Goal: Task Accomplishment & Management: Use online tool/utility

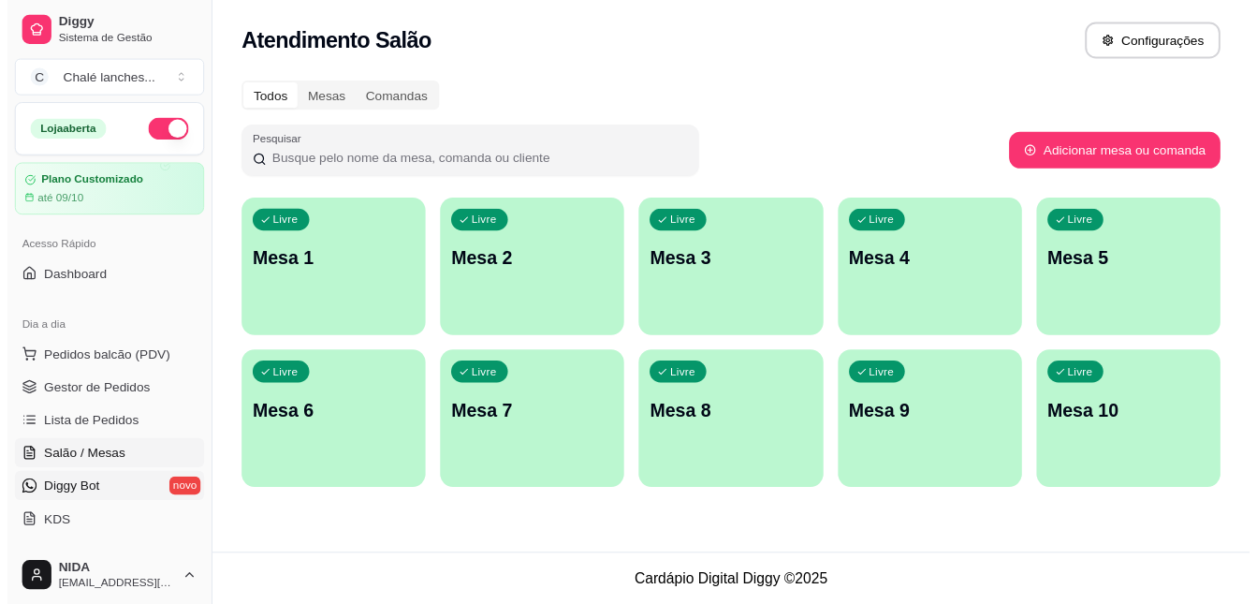
scroll to position [168, 0]
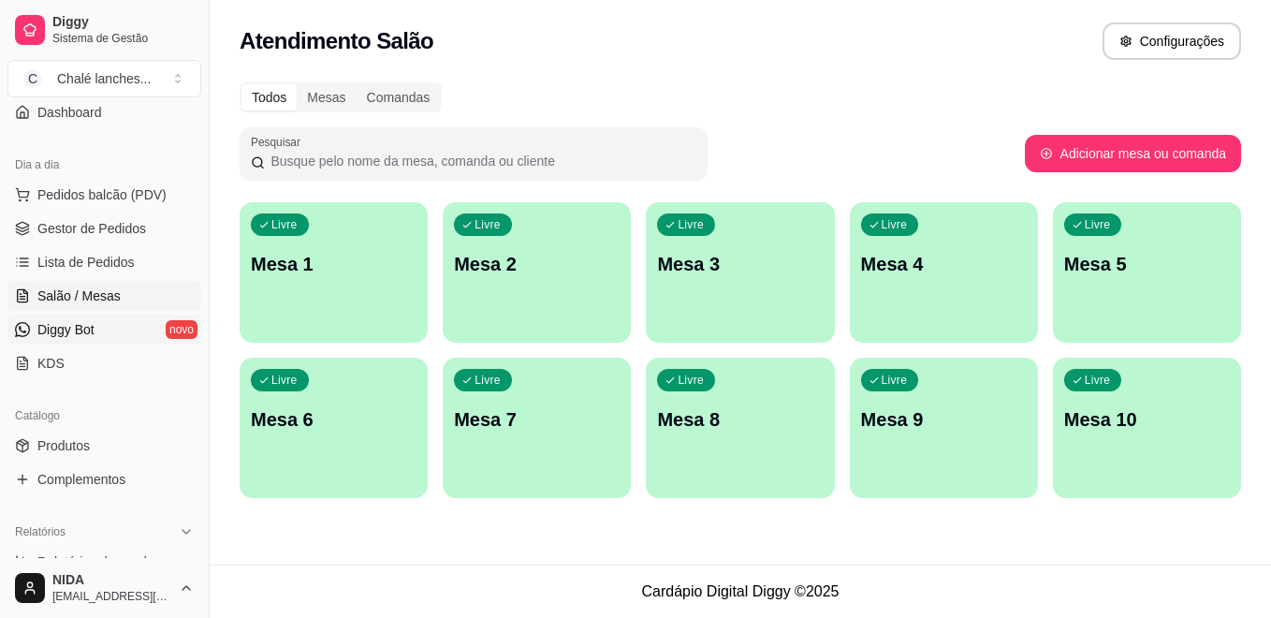
click at [81, 333] on span "Diggy Bot" at bounding box center [65, 329] width 57 height 19
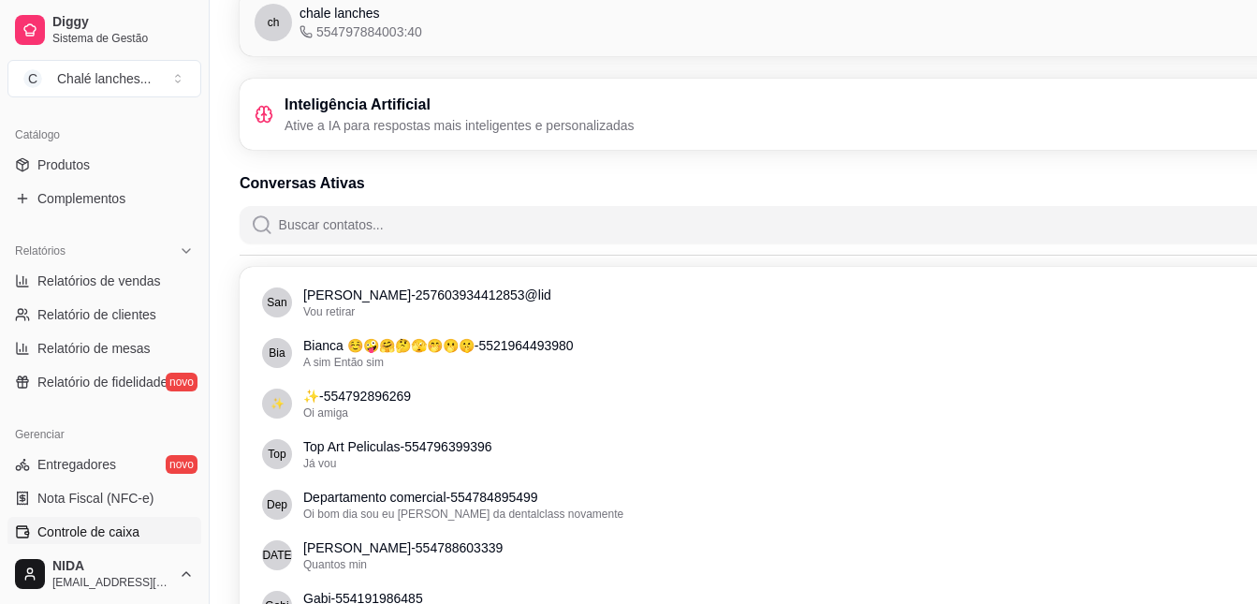
scroll to position [635, 0]
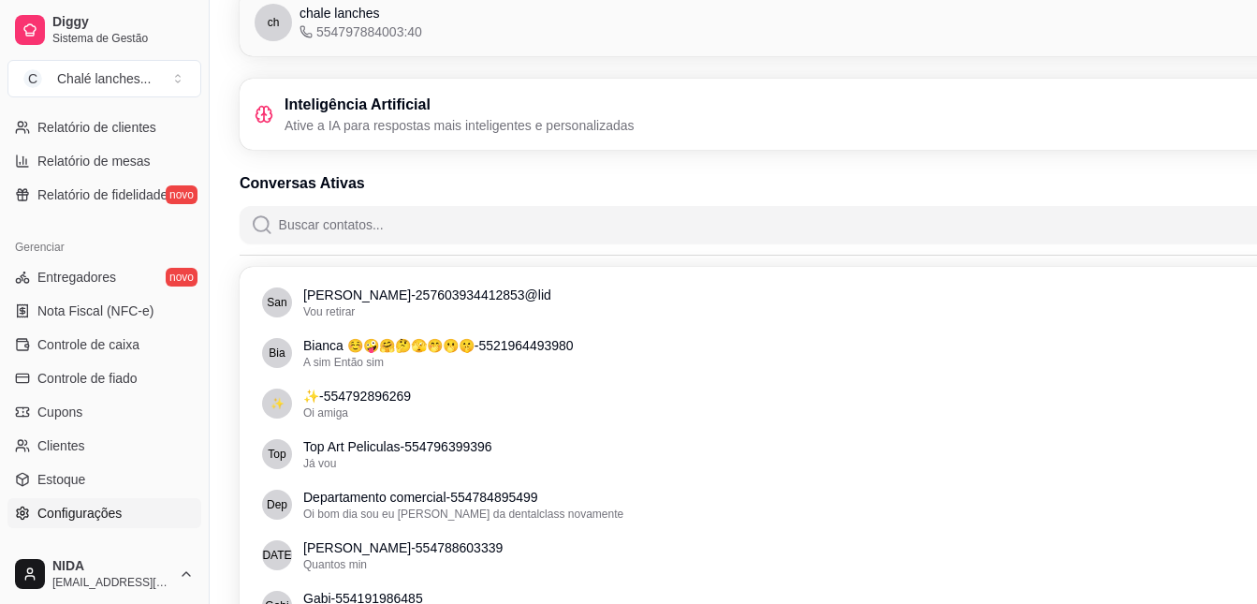
click at [91, 520] on span "Configurações" at bounding box center [79, 512] width 84 height 19
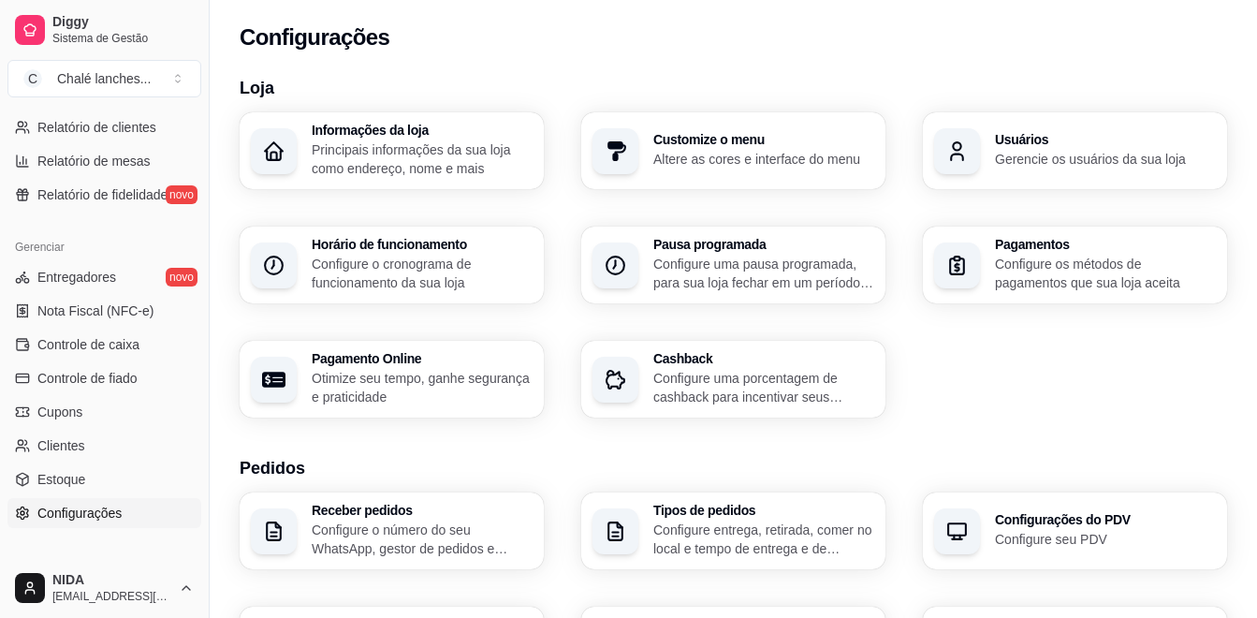
click at [1165, 193] on div "Informações da loja Principais informações da sua loja como endereço, nome e ma…" at bounding box center [733, 264] width 987 height 305
click at [1166, 192] on div "Informações da loja Principais informações da sua loja como endereço, nome e ma…" at bounding box center [733, 264] width 987 height 305
click at [1177, 175] on div "Usuários Gerencie os usuários da sua loja" at bounding box center [1074, 150] width 295 height 75
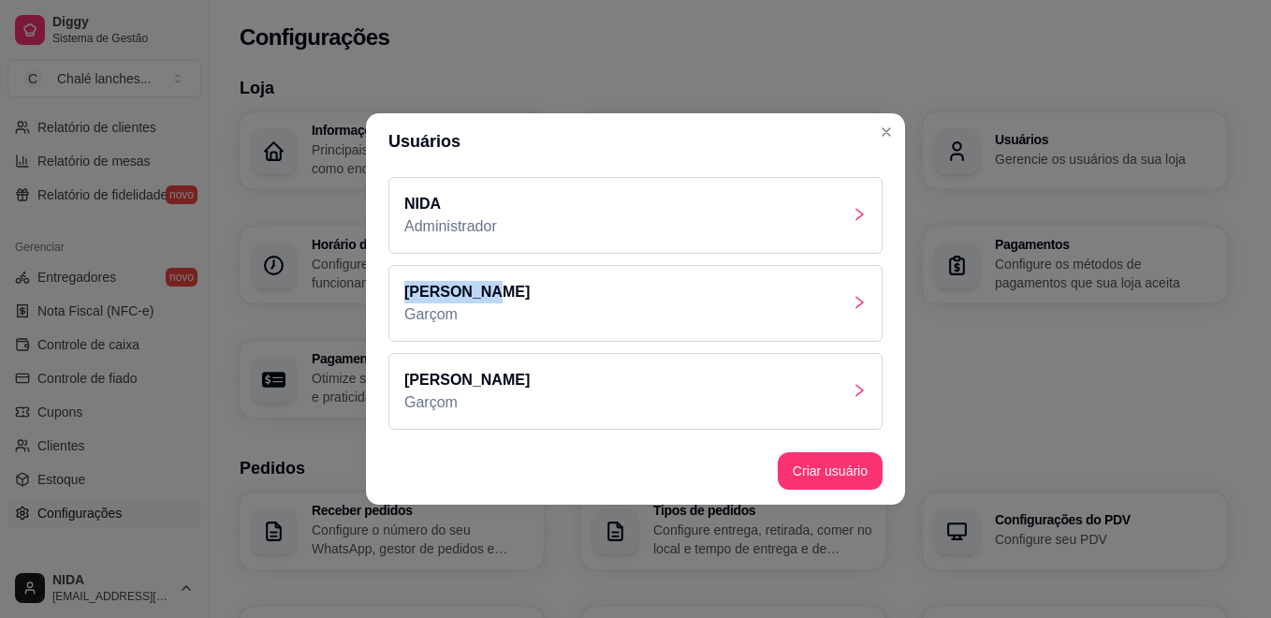
drag, startPoint x: 657, startPoint y: 259, endPoint x: 663, endPoint y: 270, distance: 12.6
click at [663, 270] on div "NIDA Administrador [PERSON_NAME] [PERSON_NAME]" at bounding box center [635, 303] width 539 height 268
drag, startPoint x: 663, startPoint y: 270, endPoint x: 633, endPoint y: 299, distance: 41.0
click at [633, 299] on div "[PERSON_NAME]" at bounding box center [635, 303] width 494 height 77
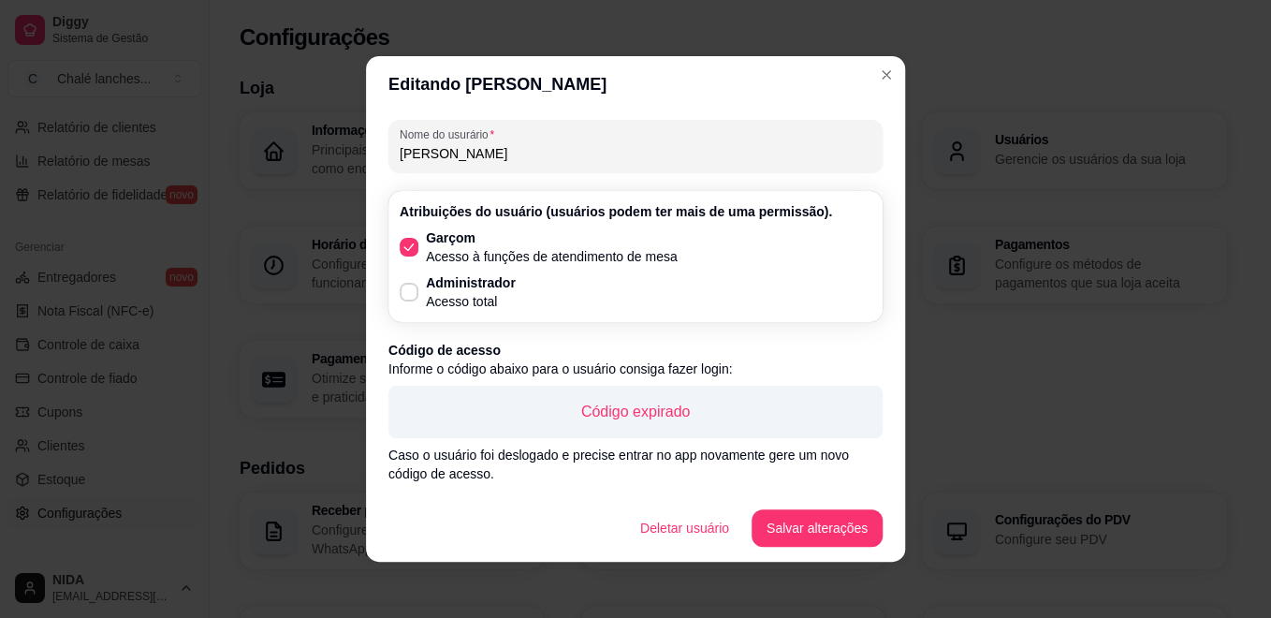
click at [777, 303] on div "Garçom Acesso à funções de atendimento de mesa Administrador Acesso total" at bounding box center [636, 269] width 472 height 82
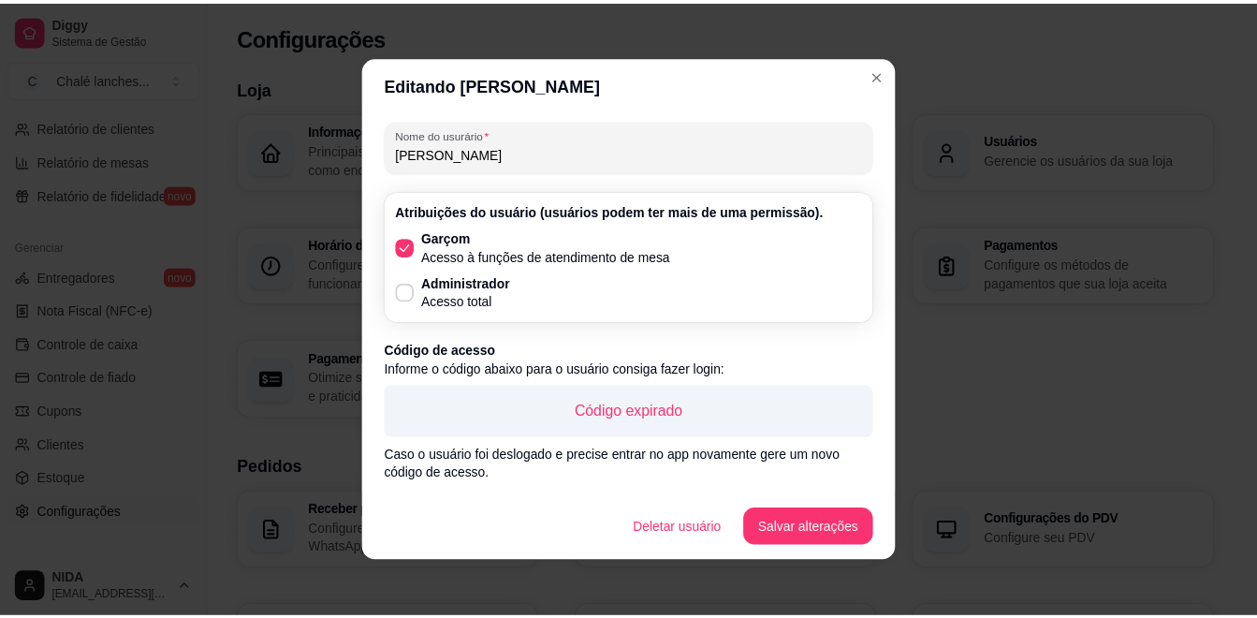
scroll to position [49, 0]
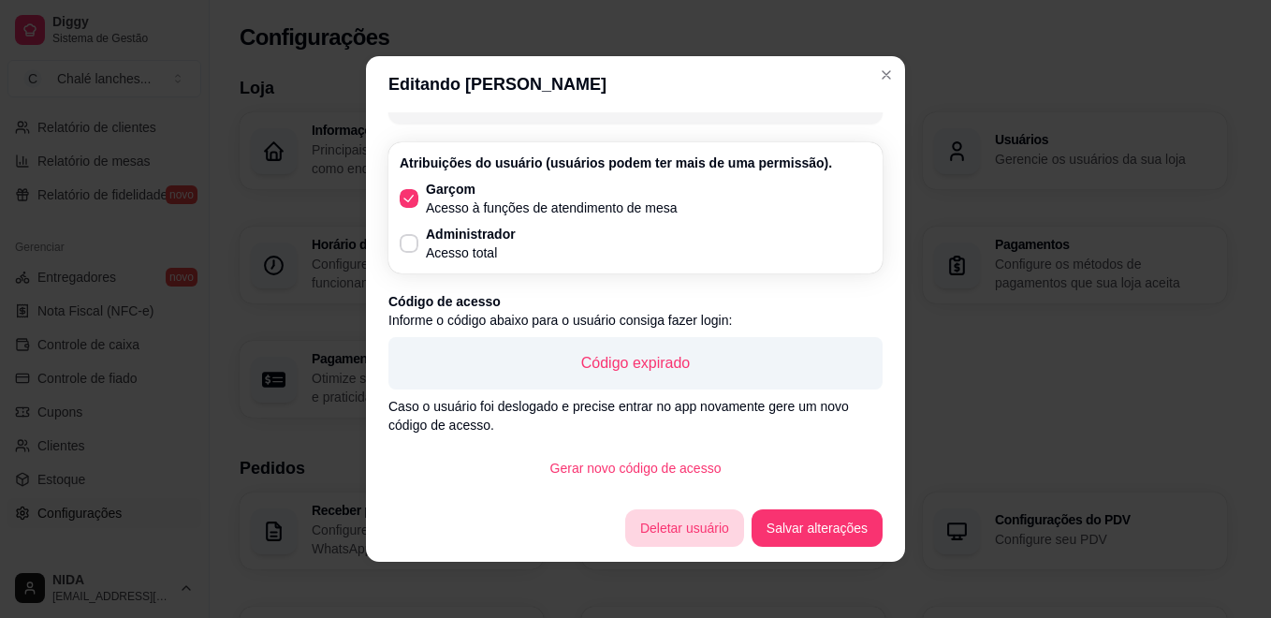
click at [736, 526] on button "Deletar usuário" at bounding box center [684, 527] width 119 height 37
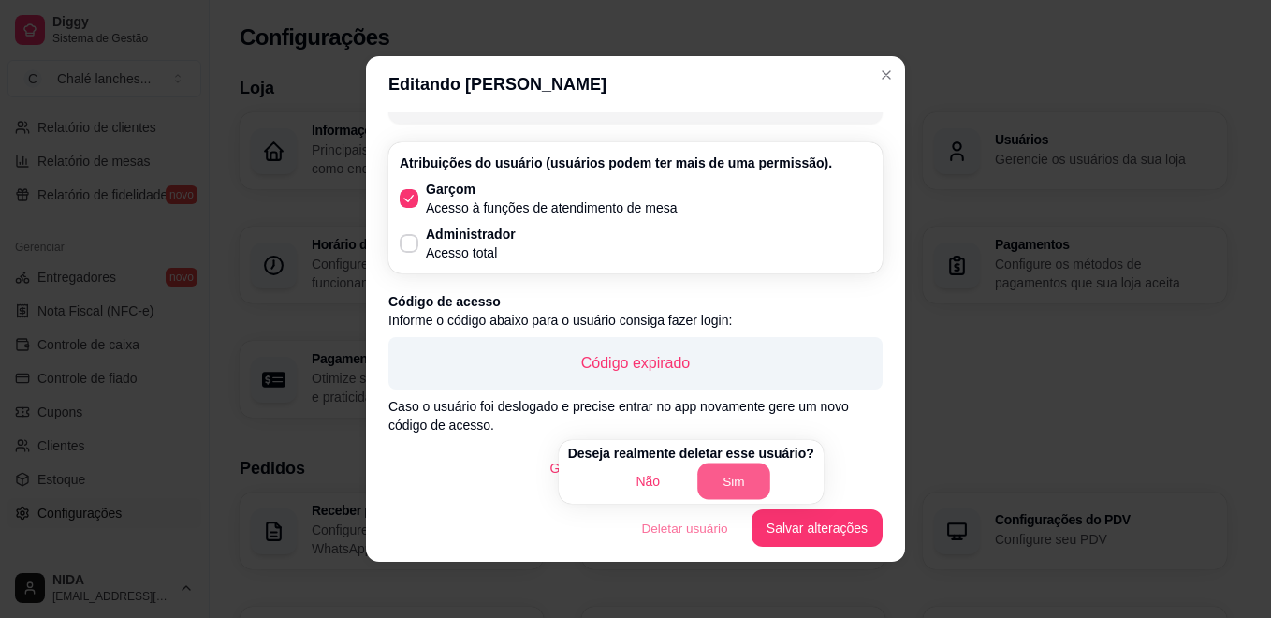
click at [739, 478] on button "Sim" at bounding box center [733, 481] width 73 height 36
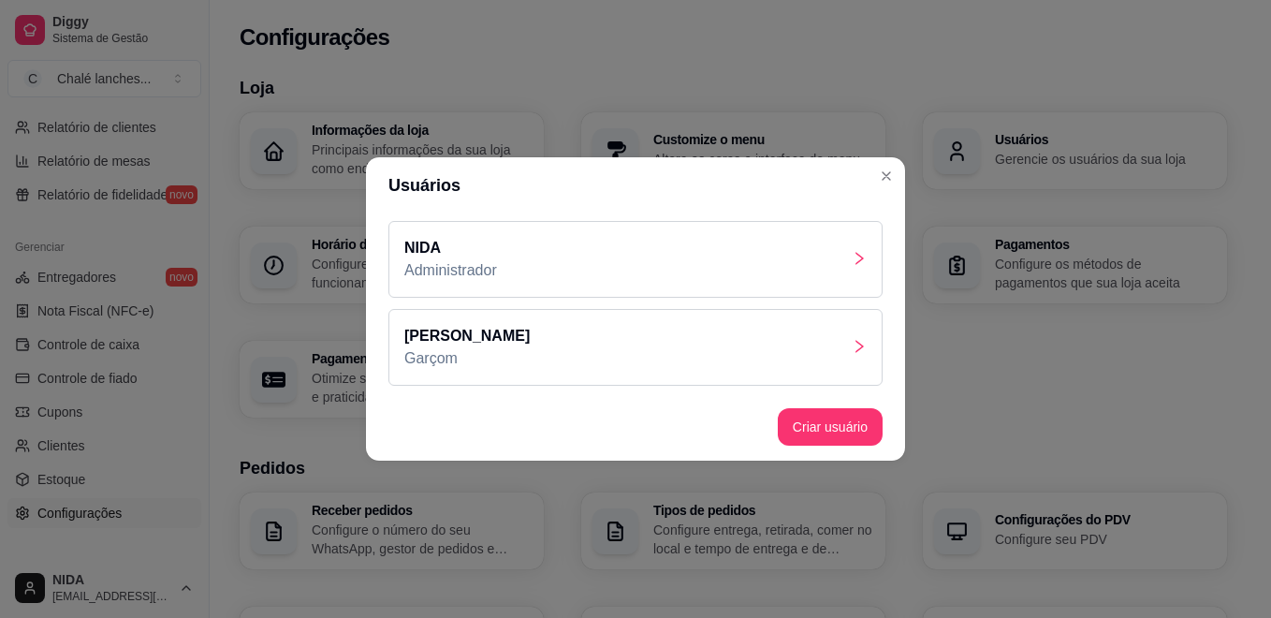
click at [889, 198] on header "Usuários" at bounding box center [635, 185] width 539 height 56
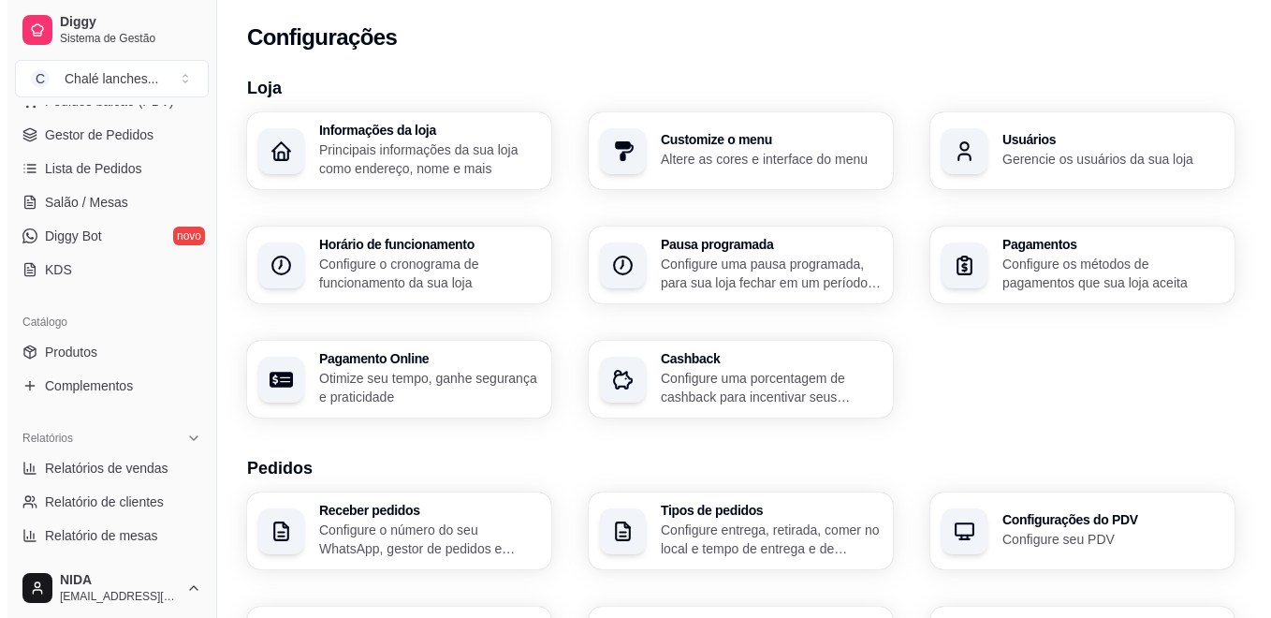
scroll to position [74, 0]
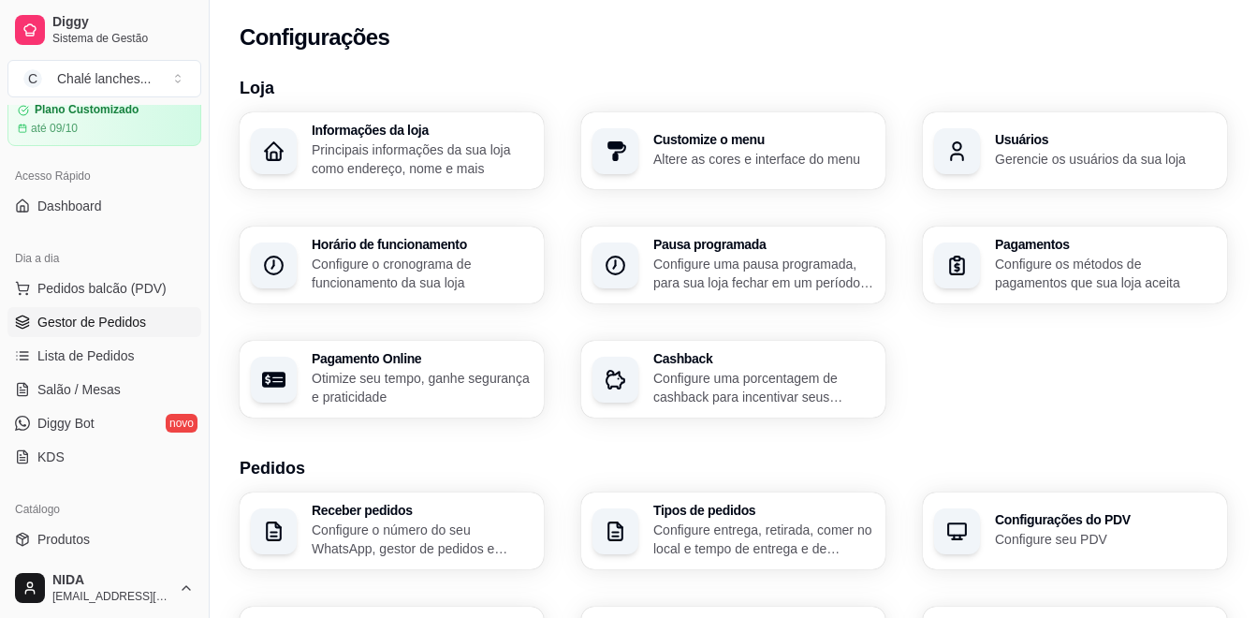
click at [95, 321] on span "Gestor de Pedidos" at bounding box center [91, 322] width 109 height 19
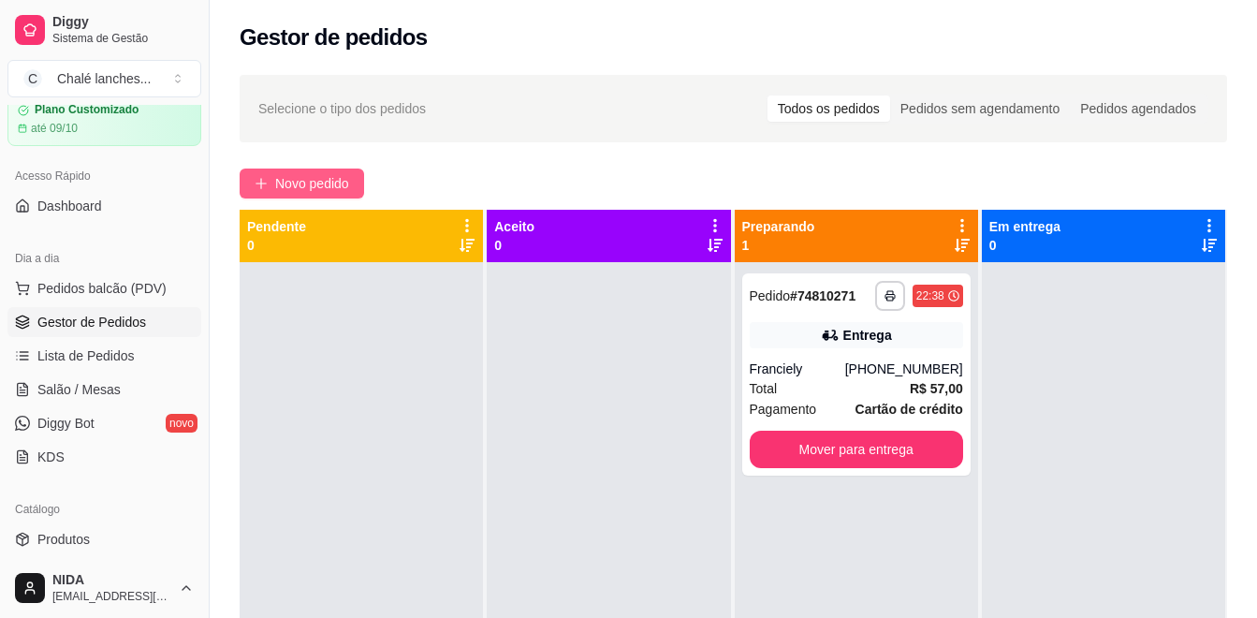
click at [344, 188] on button "Novo pedido" at bounding box center [302, 183] width 124 height 30
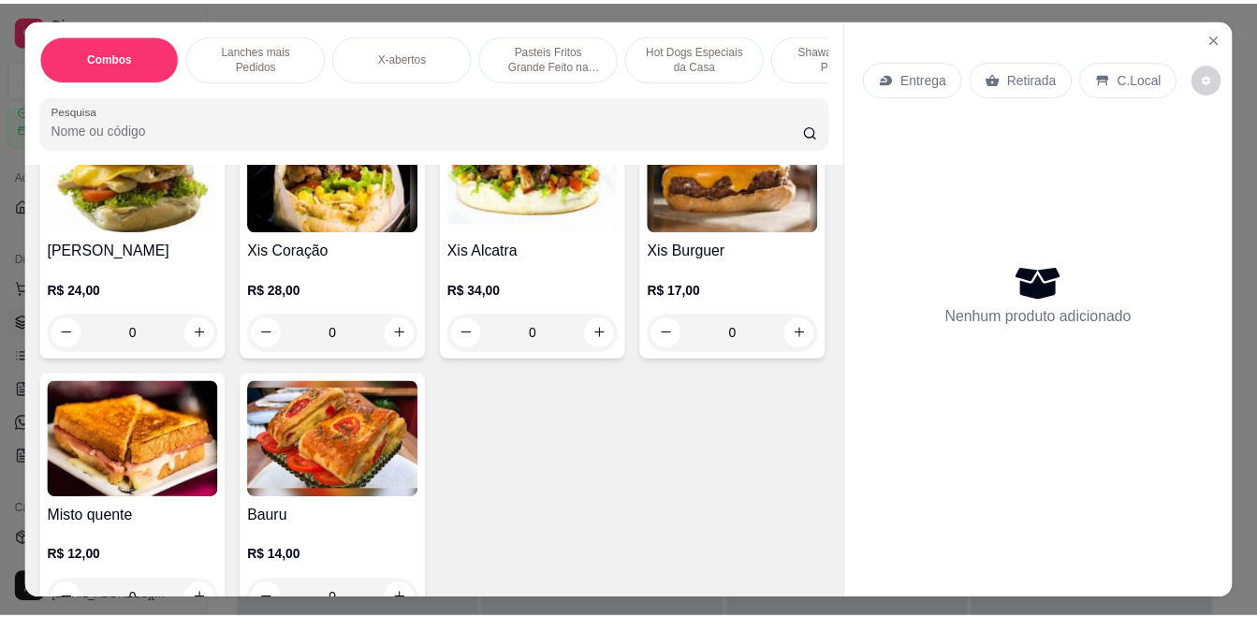
scroll to position [936, 0]
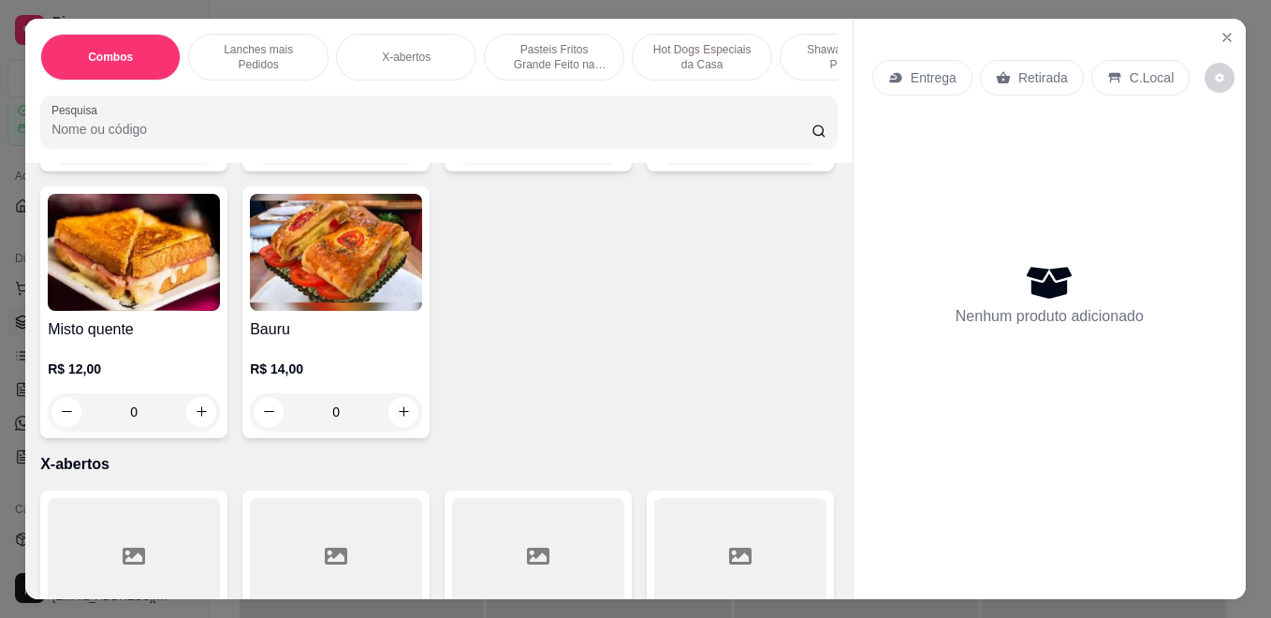
click at [654, 164] on div "0" at bounding box center [740, 144] width 172 height 37
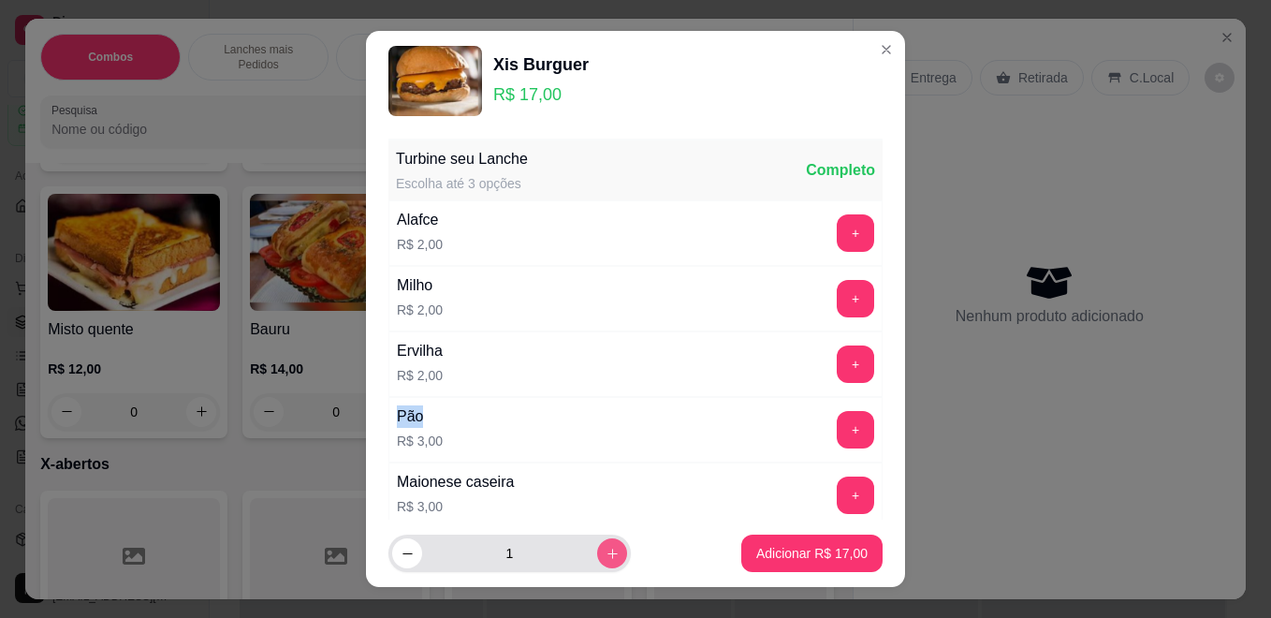
click at [601, 552] on button "increase-product-quantity" at bounding box center [612, 553] width 30 height 30
type input "2"
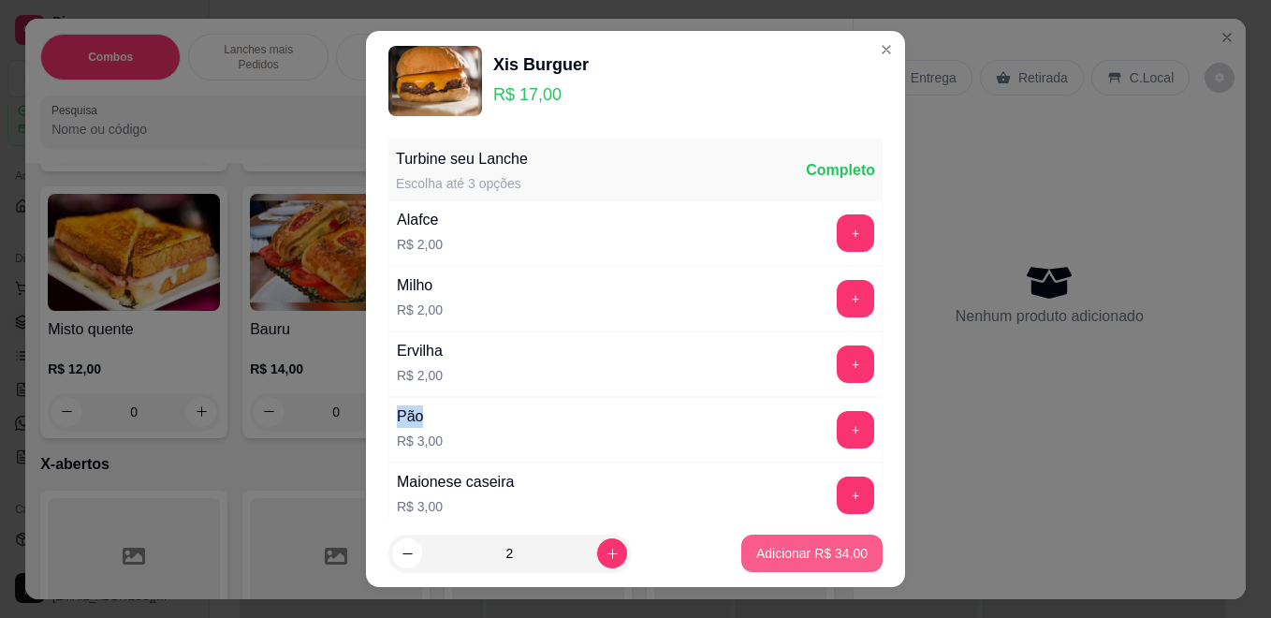
click at [746, 537] on button "Adicionar R$ 34,00" at bounding box center [811, 552] width 141 height 37
type input "2"
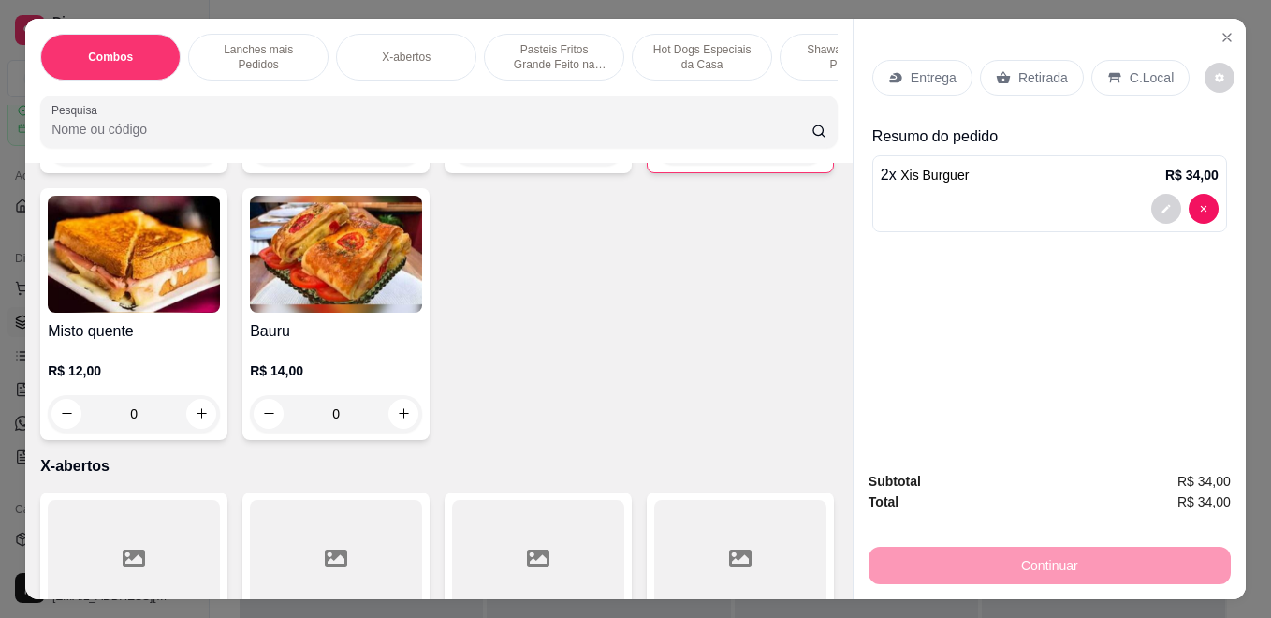
click at [1025, 81] on div "Retirada" at bounding box center [1032, 78] width 104 height 36
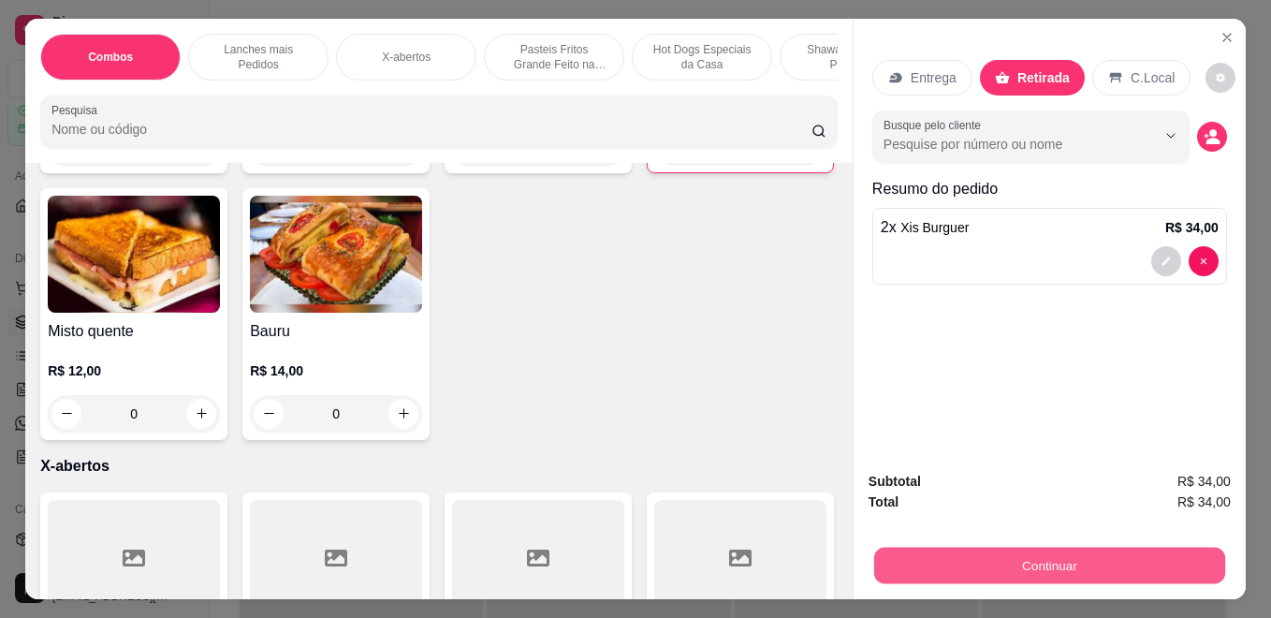
click at [1013, 557] on button "Continuar" at bounding box center [1049, 565] width 351 height 36
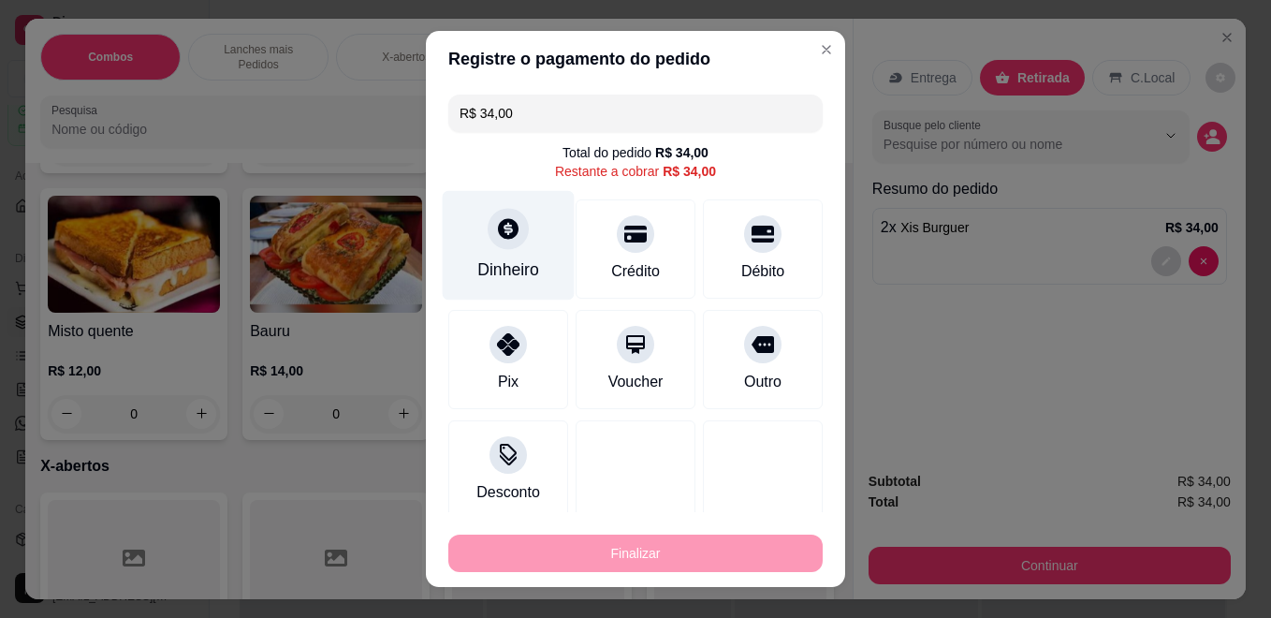
click at [507, 261] on div "Dinheiro" at bounding box center [508, 269] width 62 height 24
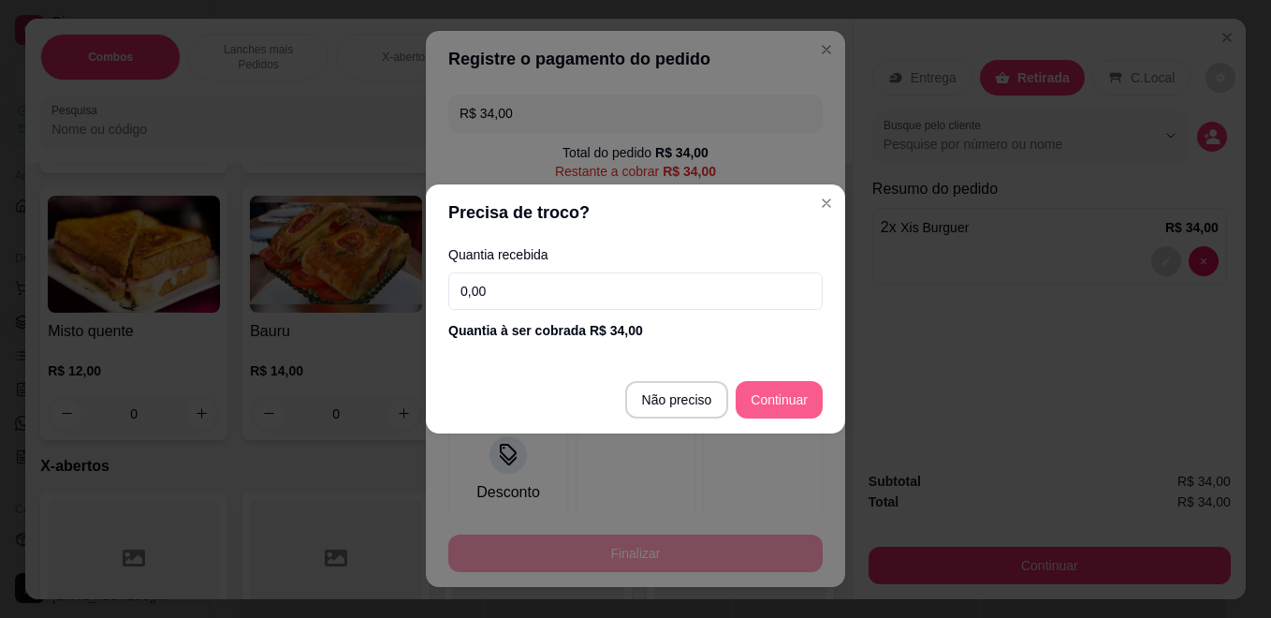
type input "R$ 0,00"
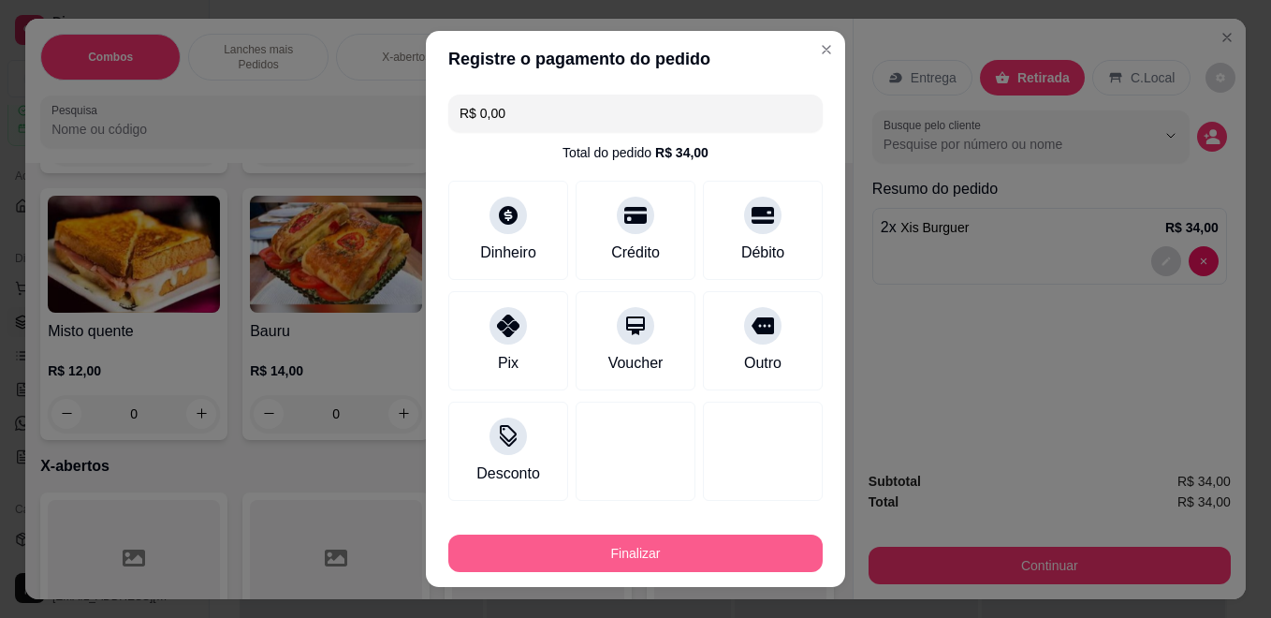
click at [733, 556] on button "Finalizar" at bounding box center [635, 552] width 374 height 37
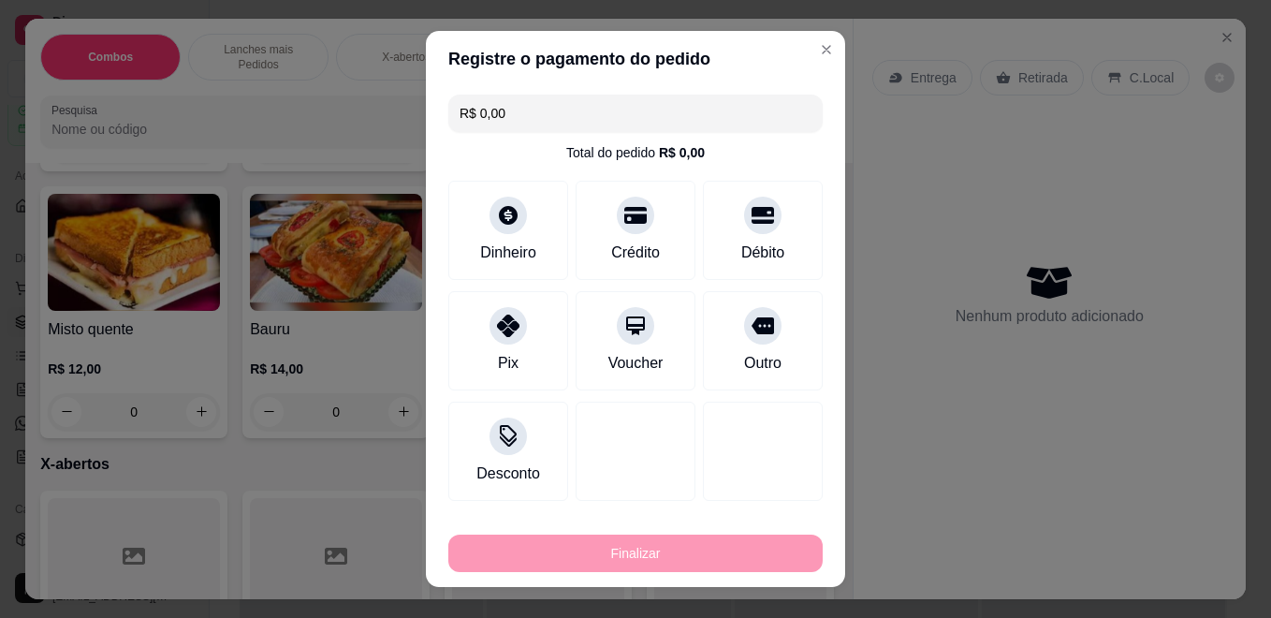
type input "0"
type input "-R$ 34,00"
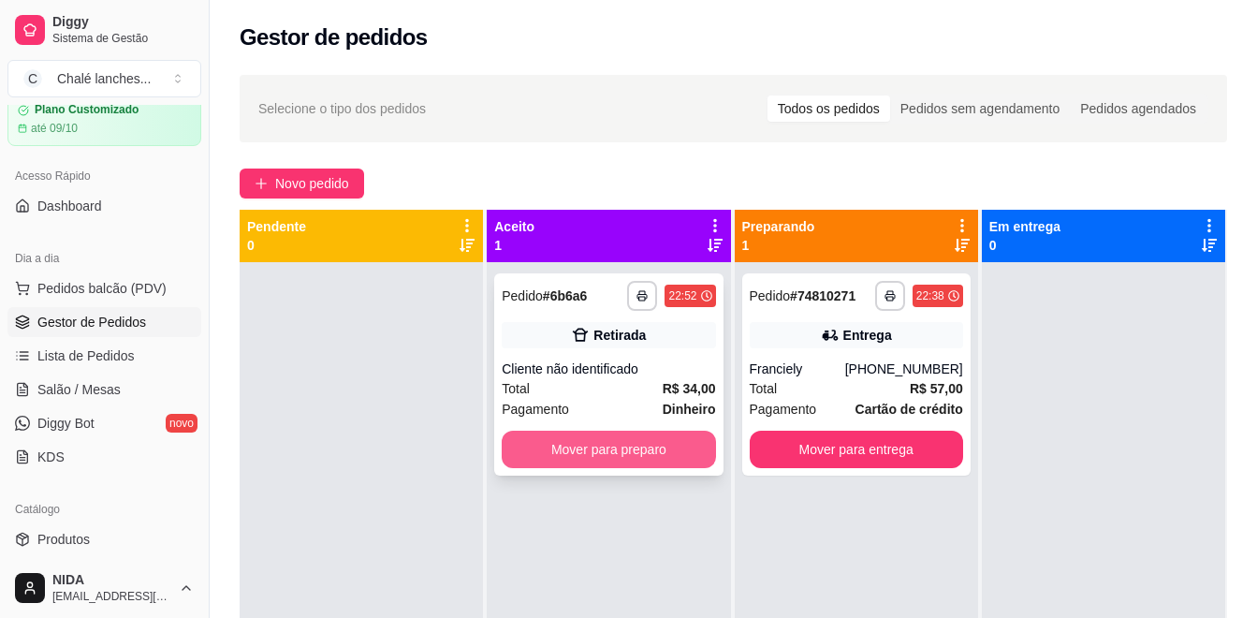
click at [608, 456] on button "Mover para preparo" at bounding box center [608, 448] width 213 height 37
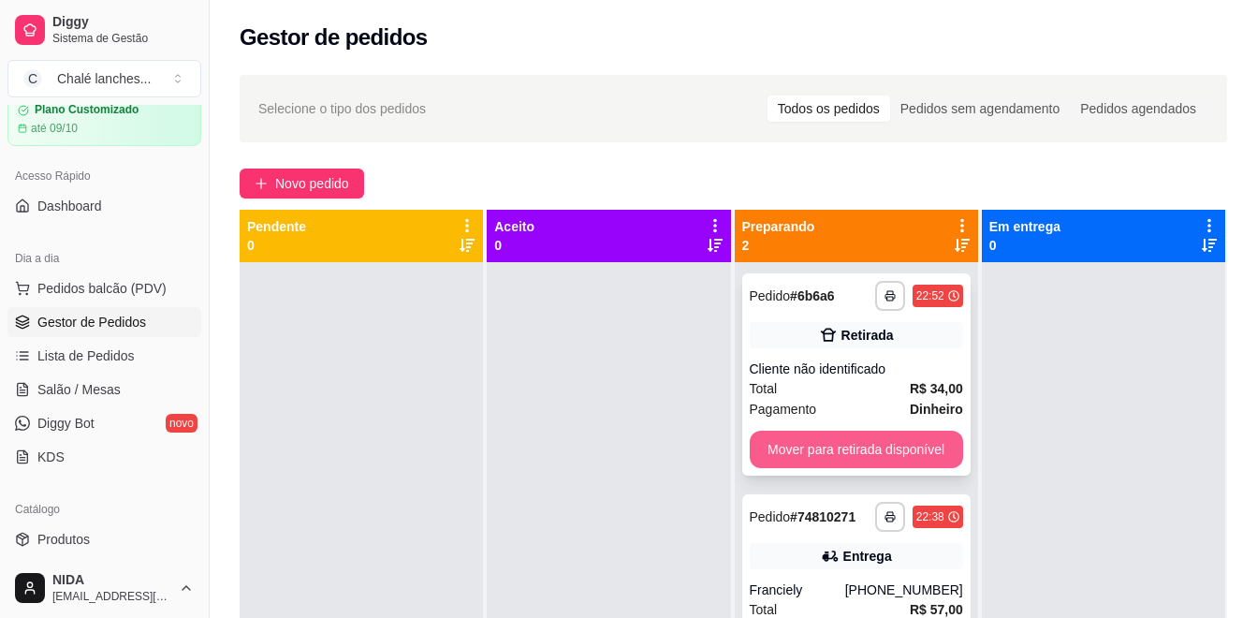
click at [895, 458] on button "Mover para retirada disponível" at bounding box center [856, 448] width 213 height 37
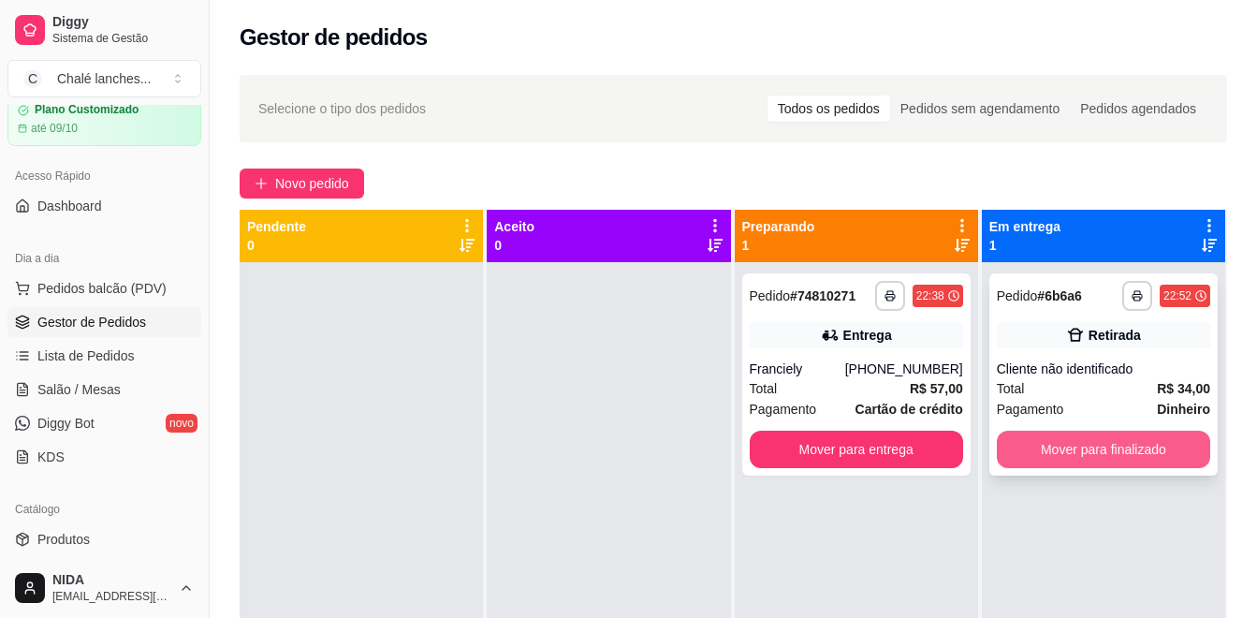
click at [1038, 450] on button "Mover para finalizado" at bounding box center [1103, 448] width 213 height 37
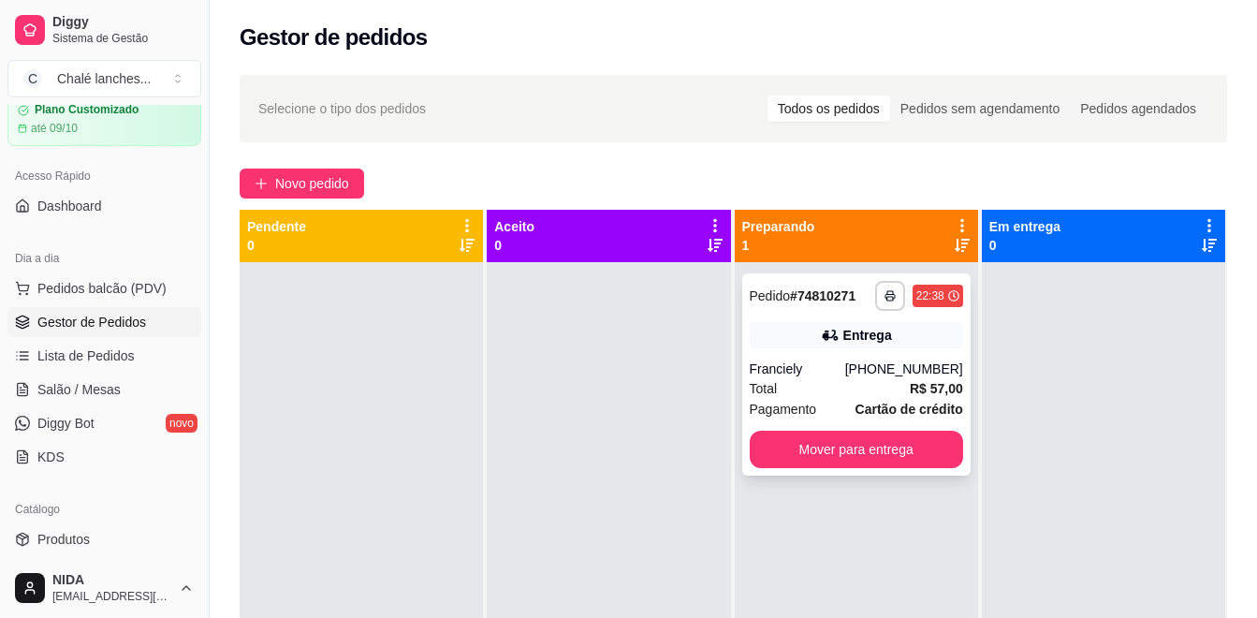
click at [785, 321] on div "**********" at bounding box center [856, 374] width 228 height 202
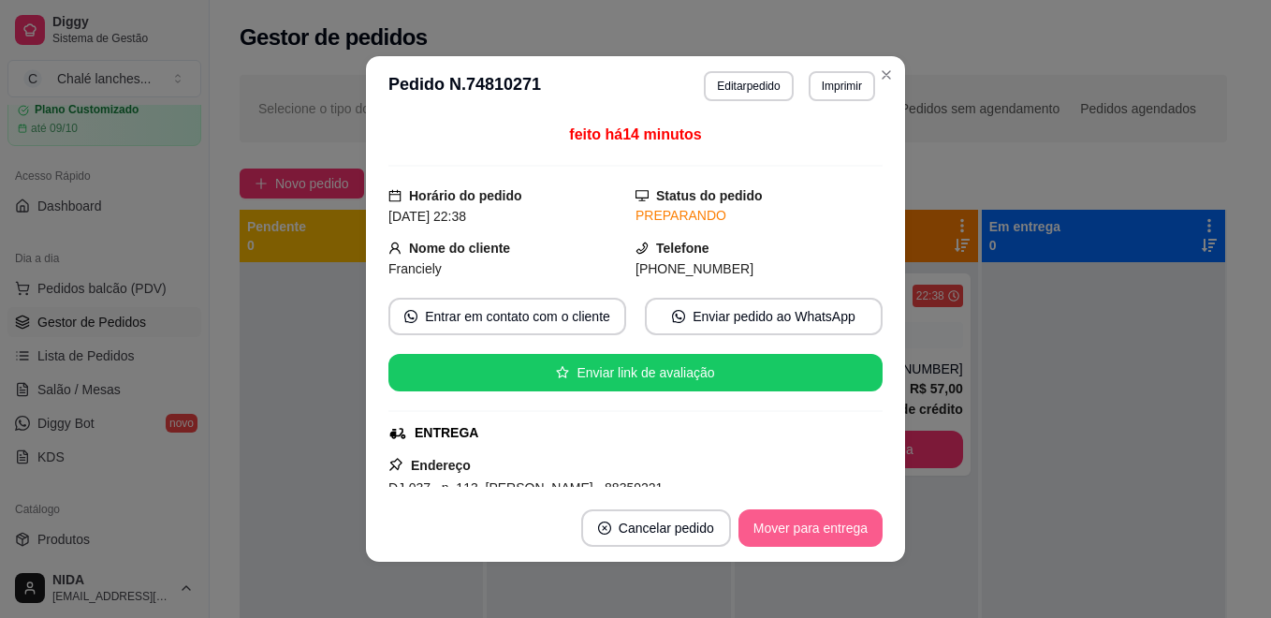
click at [803, 521] on button "Mover para entrega" at bounding box center [810, 527] width 144 height 37
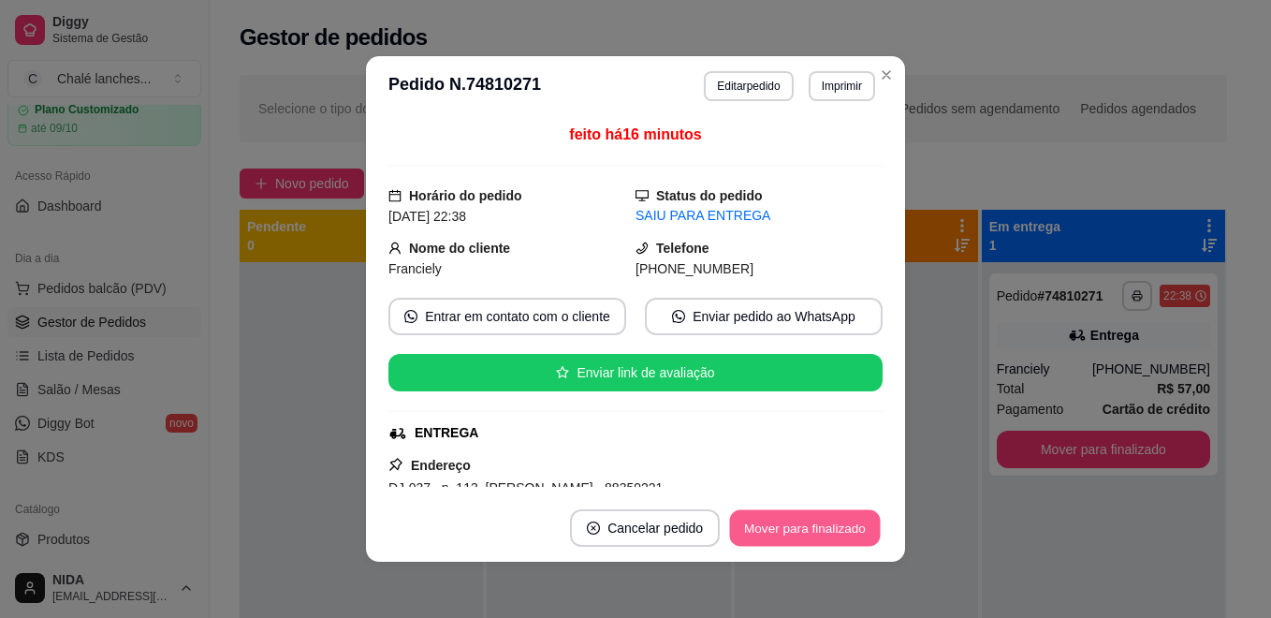
click at [786, 521] on button "Mover para finalizado" at bounding box center [805, 528] width 151 height 36
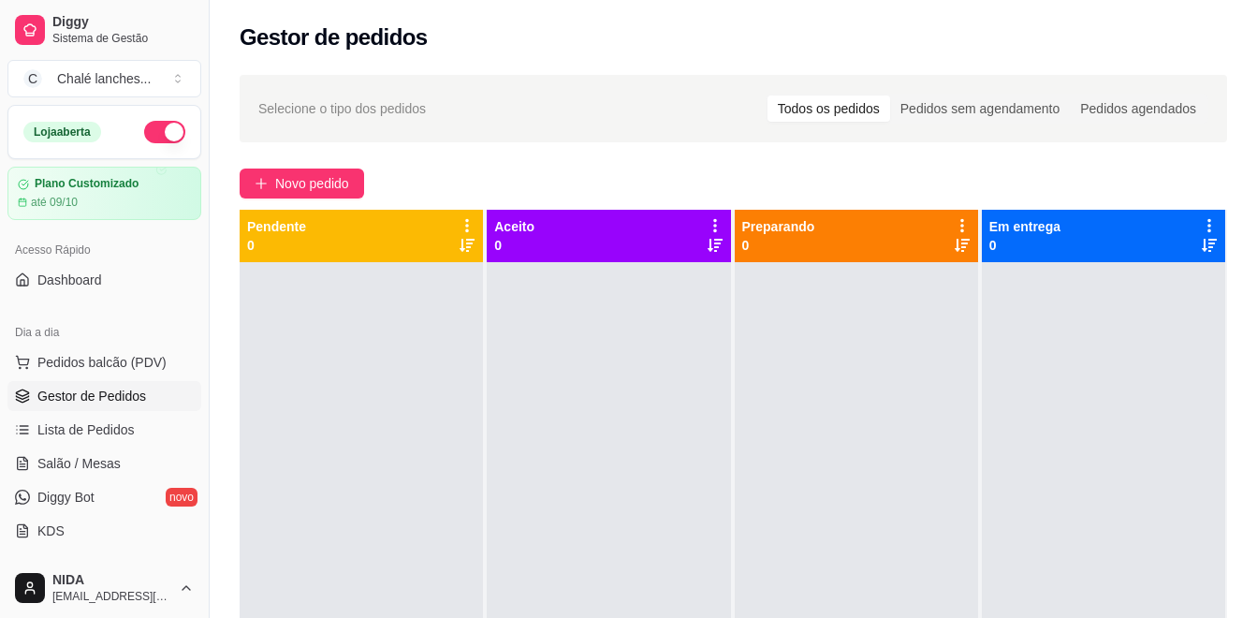
click at [154, 129] on button "button" at bounding box center [164, 132] width 41 height 22
